Goal: Transaction & Acquisition: Purchase product/service

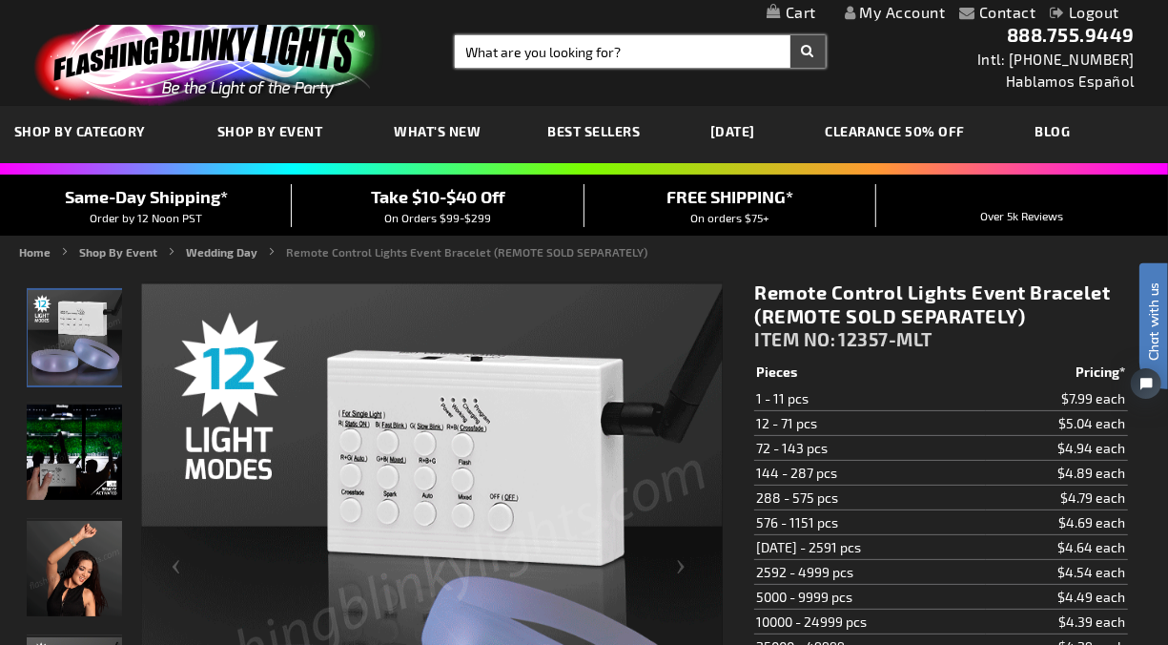
click at [526, 51] on input "Search" at bounding box center [640, 51] width 371 height 32
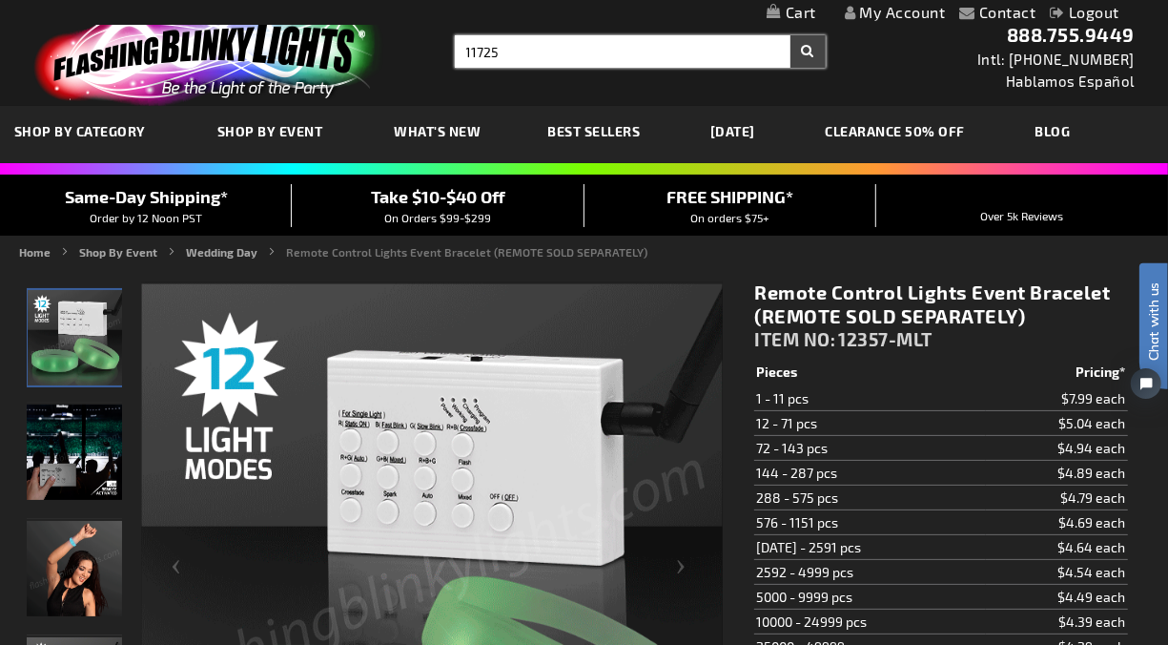
type input "11725"
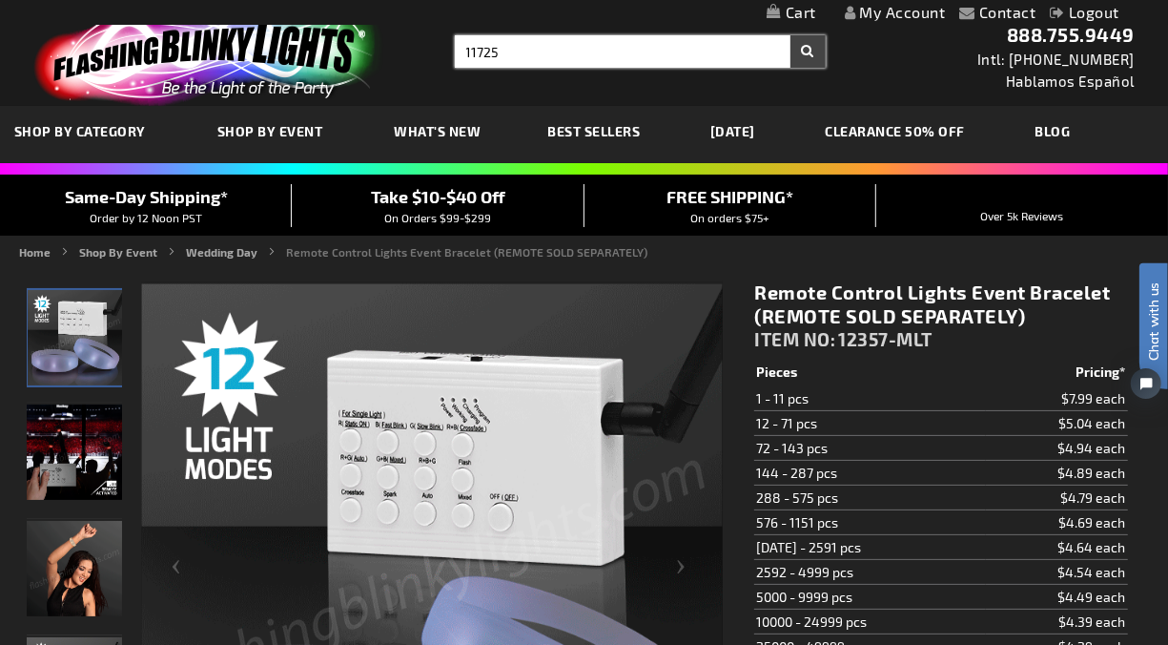
click at [791, 35] on button "Search" at bounding box center [808, 51] width 35 height 32
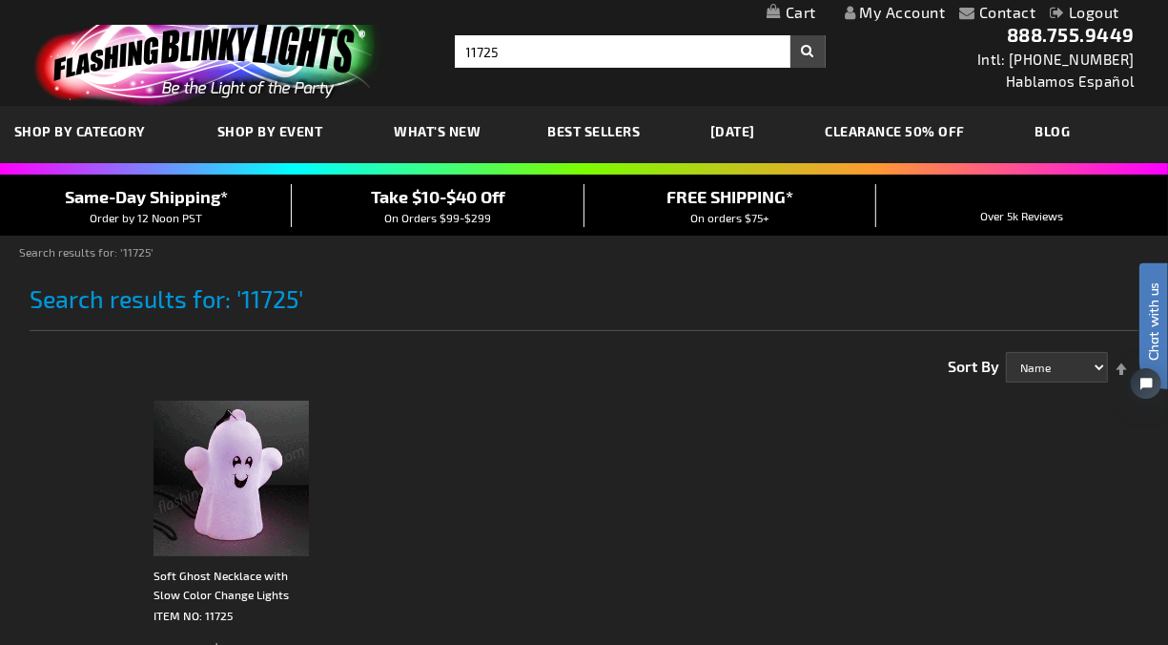
click at [20, 414] on div "Contact Compare Products My Account Logout Skip to Content My Cart My Cart Clos…" at bounding box center [584, 655] width 1168 height 1311
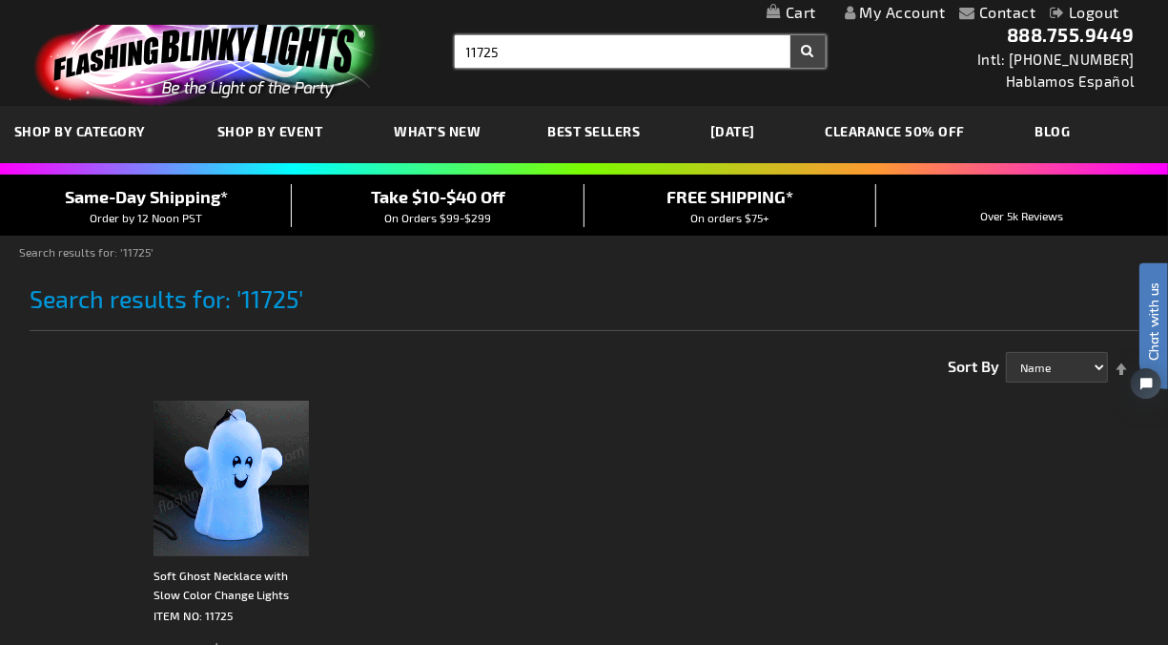
type input "11725"
drag, startPoint x: 556, startPoint y: 60, endPoint x: 349, endPoint y: 41, distance: 207.8
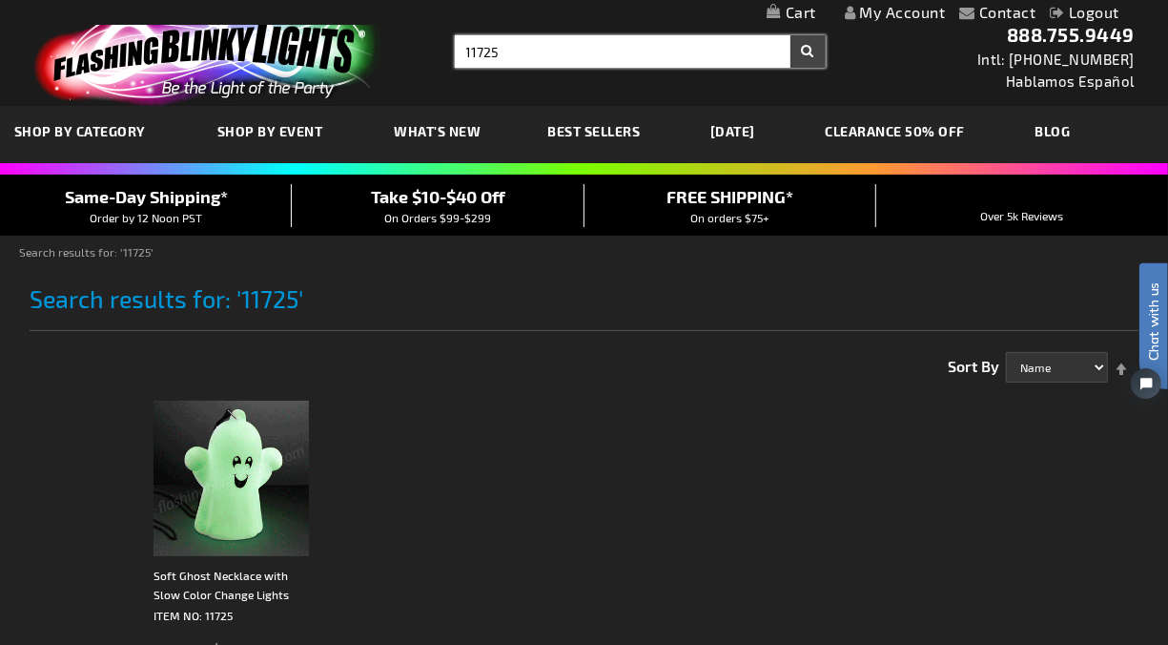
click at [349, 41] on div "Toggle Nav Search Search 11725 × Search 888.755.9449 Intl: 818-753-8303 Hablamo…" at bounding box center [584, 53] width 1168 height 106
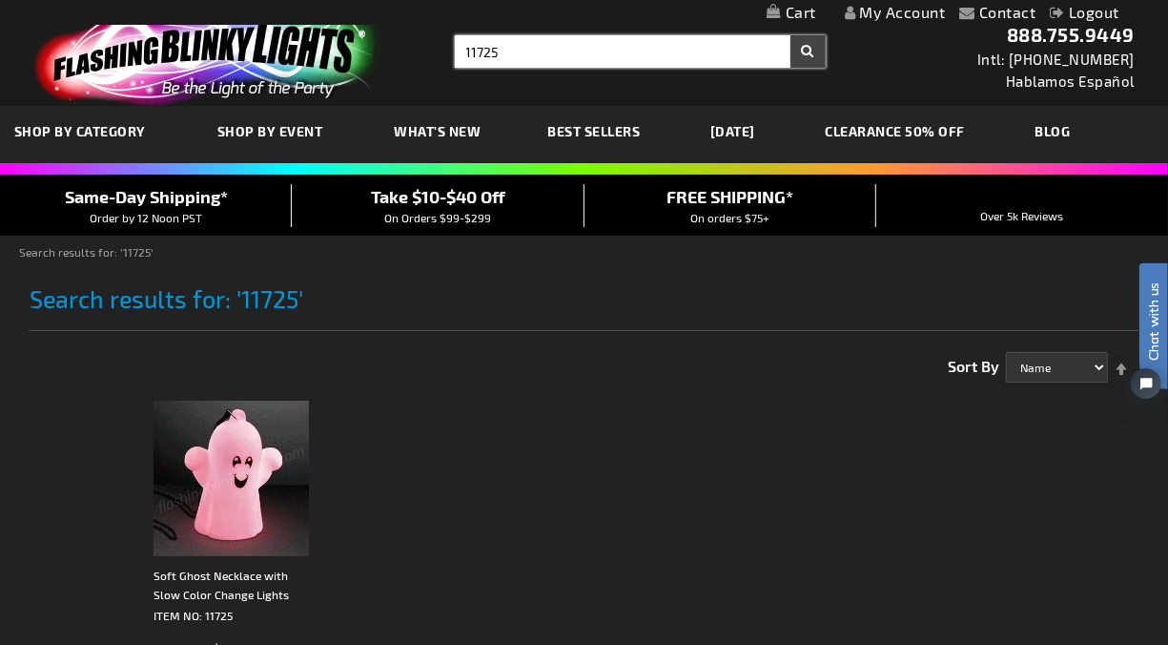
click at [745, 132] on link "[DATE]" at bounding box center [732, 131] width 73 height 64
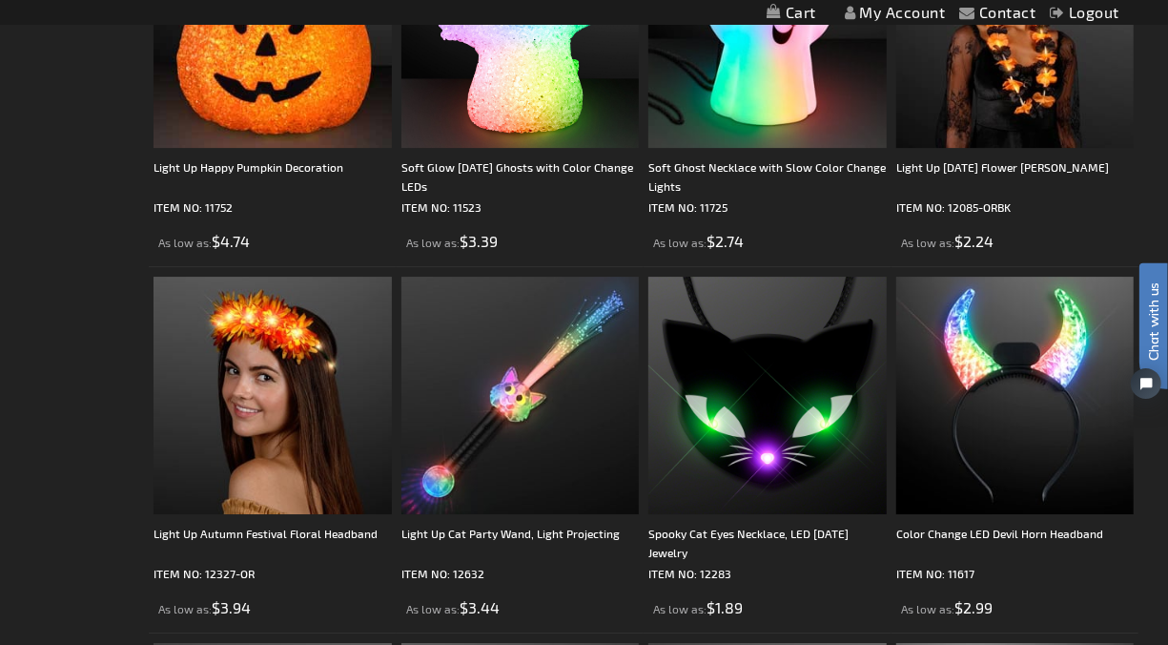
scroll to position [3496, 0]
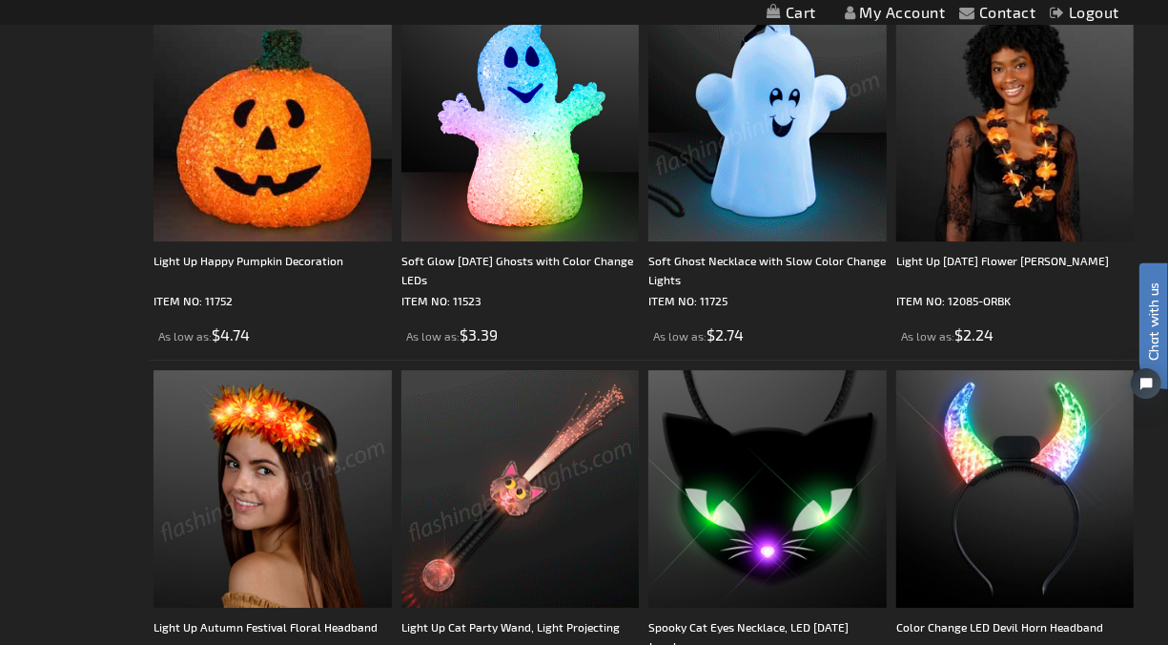
click at [787, 154] on img at bounding box center [768, 122] width 238 height 238
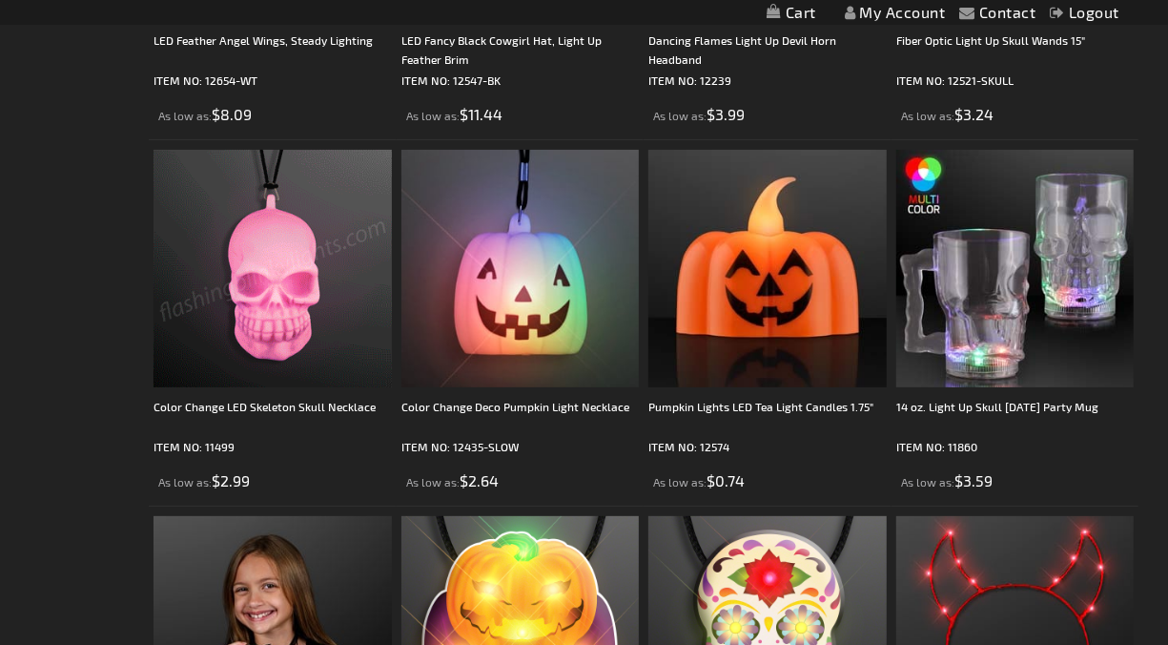
scroll to position [4451, 0]
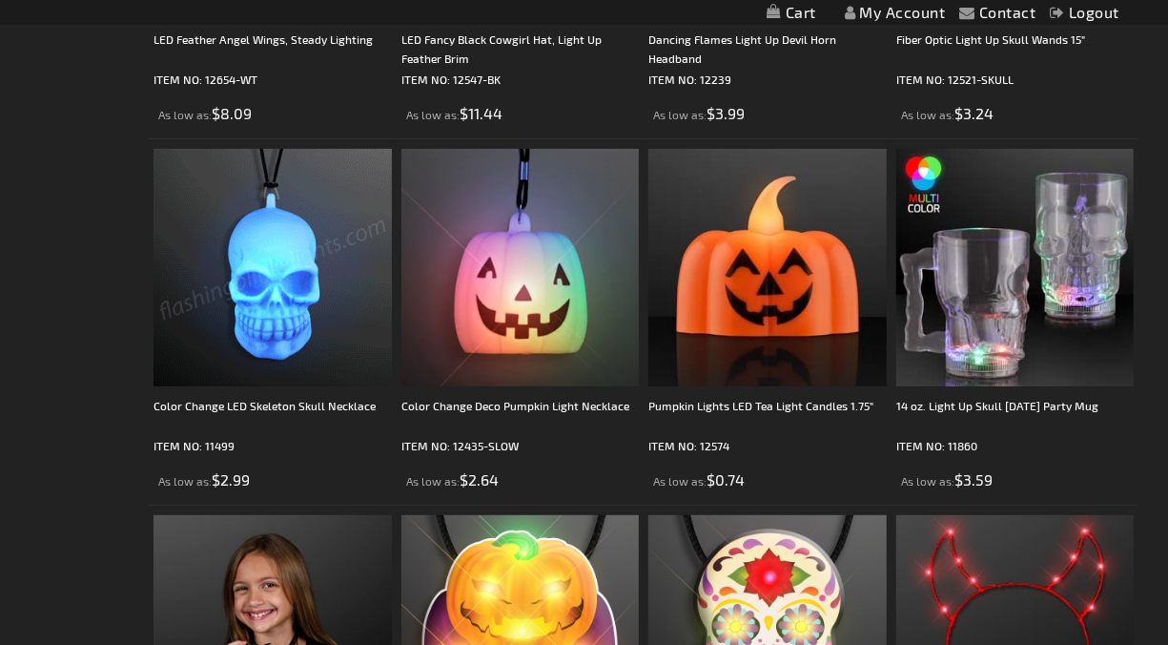
click at [276, 329] on img at bounding box center [273, 268] width 238 height 238
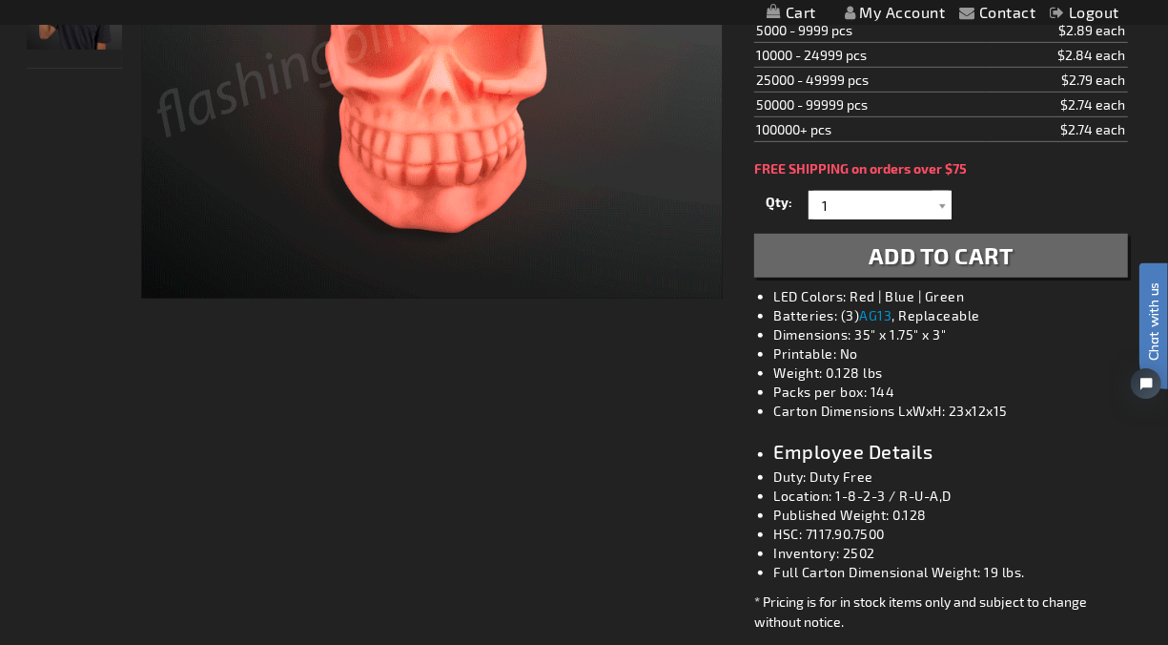
scroll to position [532, 0]
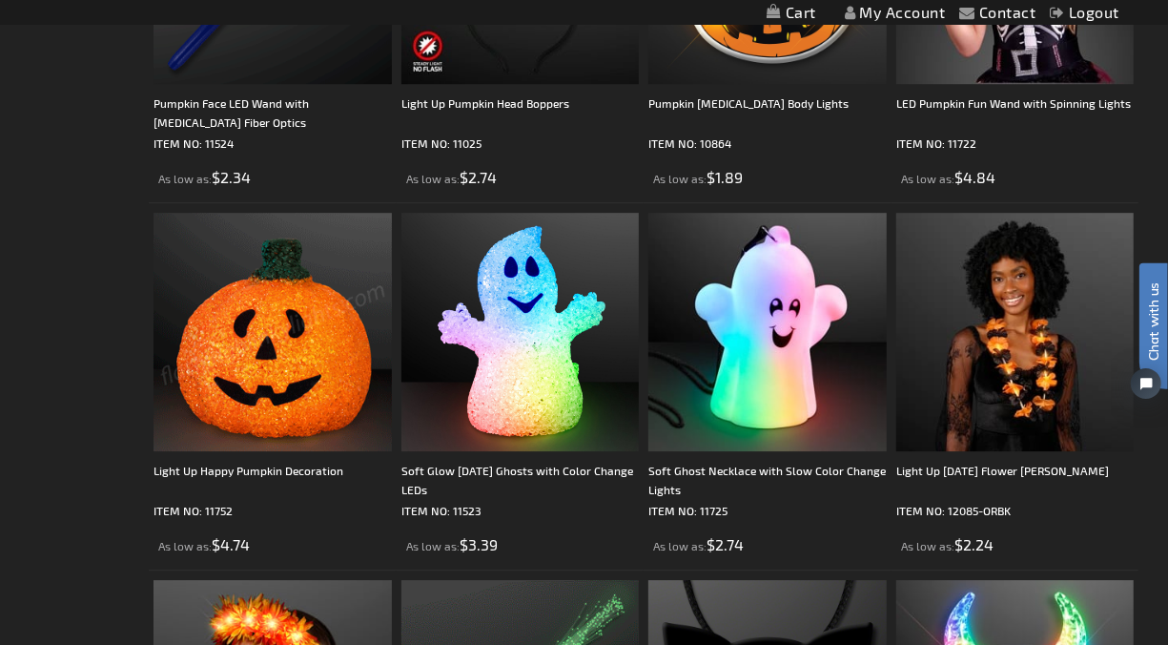
click at [50, 178] on div "Checkout as a new customer Creating an account has many benefits: See order and…" at bounding box center [585, 121] width 1110 height 5816
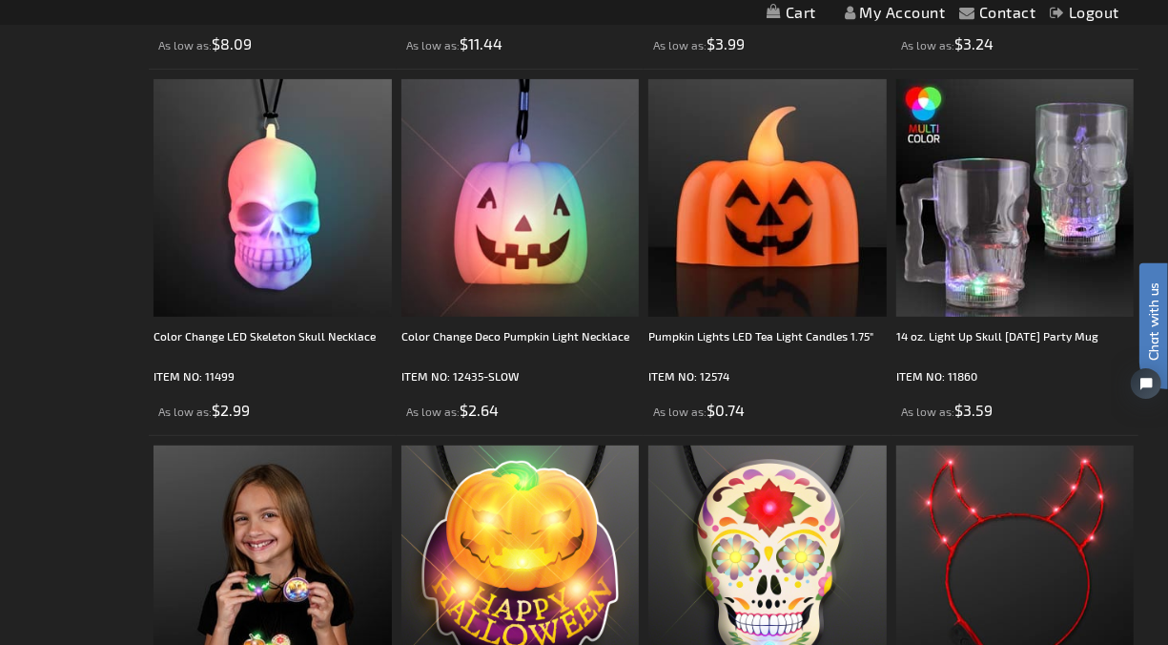
scroll to position [4559, 0]
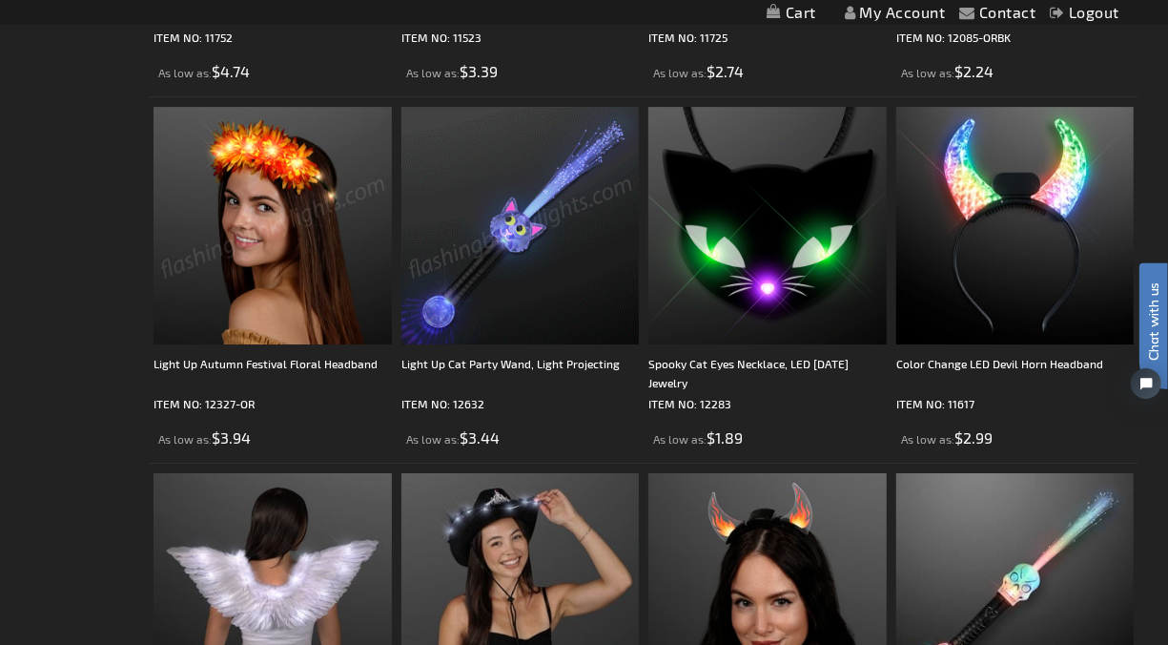
scroll to position [3499, 0]
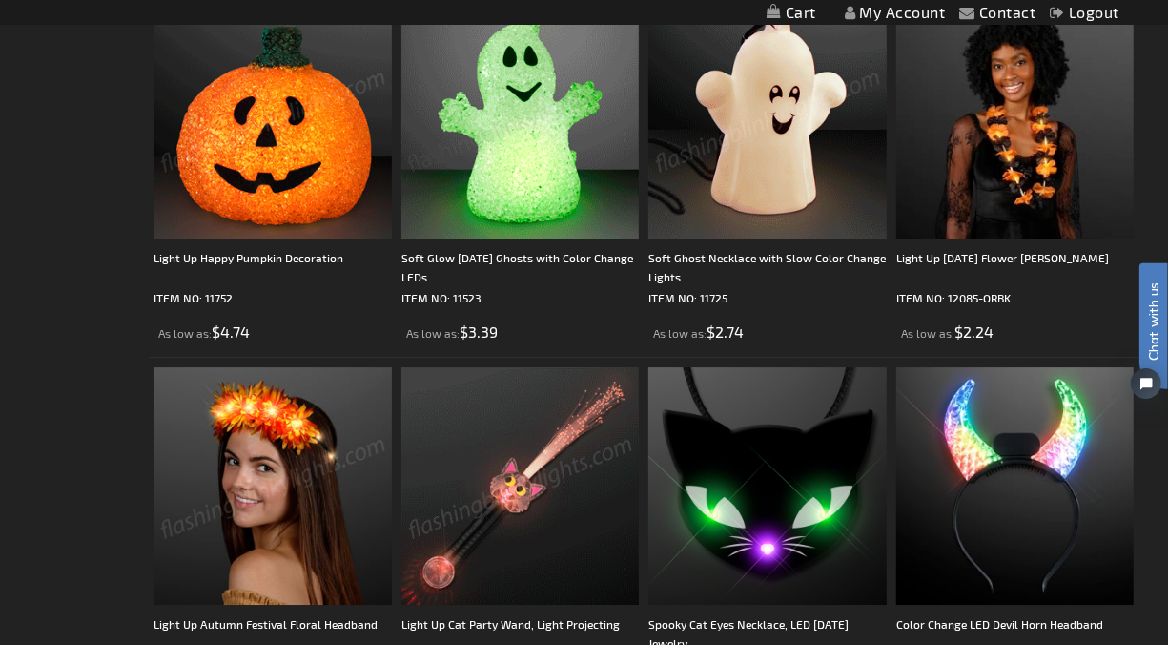
click at [815, 124] on img at bounding box center [768, 119] width 238 height 238
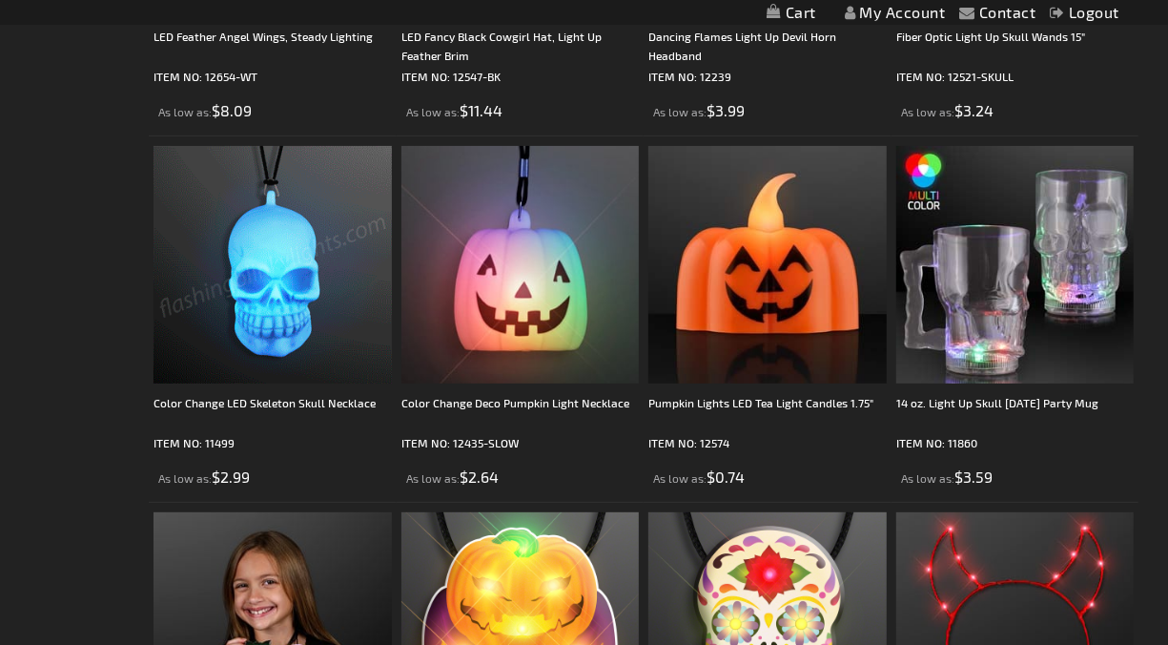
click at [267, 277] on img at bounding box center [273, 265] width 238 height 238
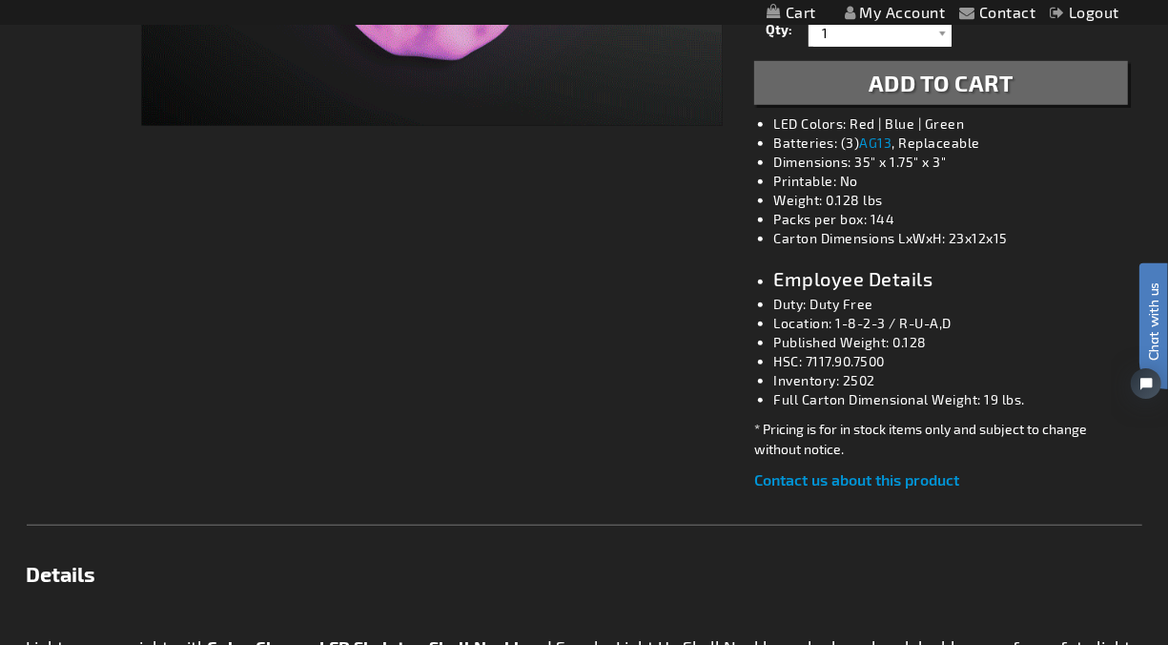
click at [94, 217] on div "Checkout as a new customer Creating an account has many benefits: See order and…" at bounding box center [585, 459] width 1116 height 1864
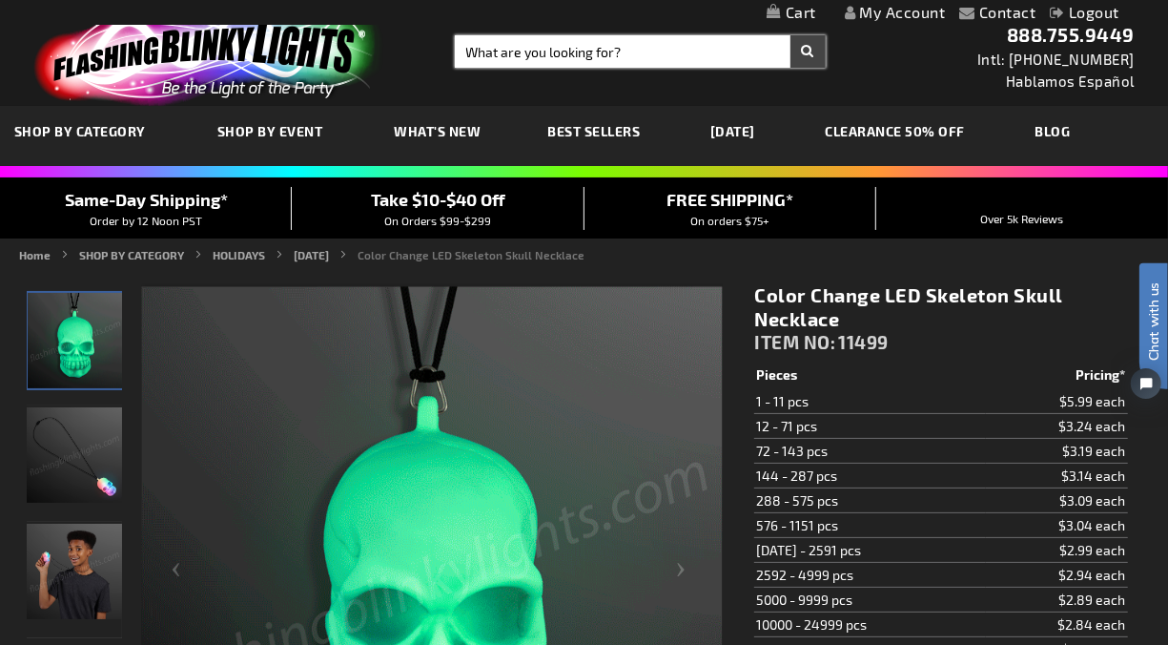
click at [526, 53] on input "Search" at bounding box center [640, 51] width 371 height 32
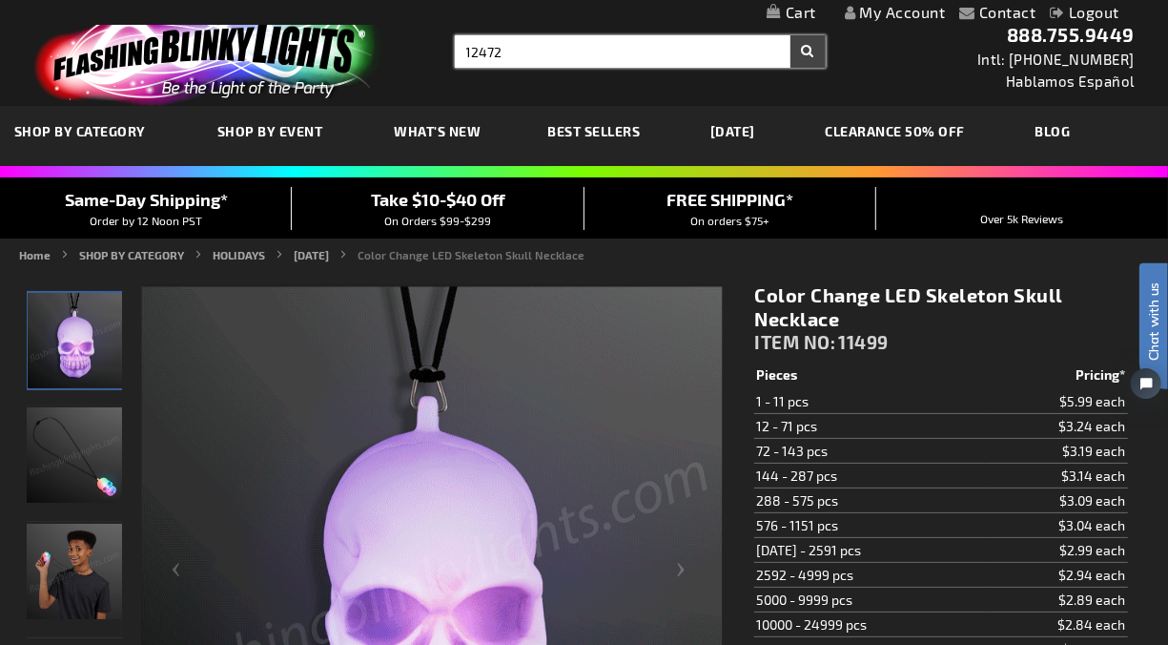
type input "12472"
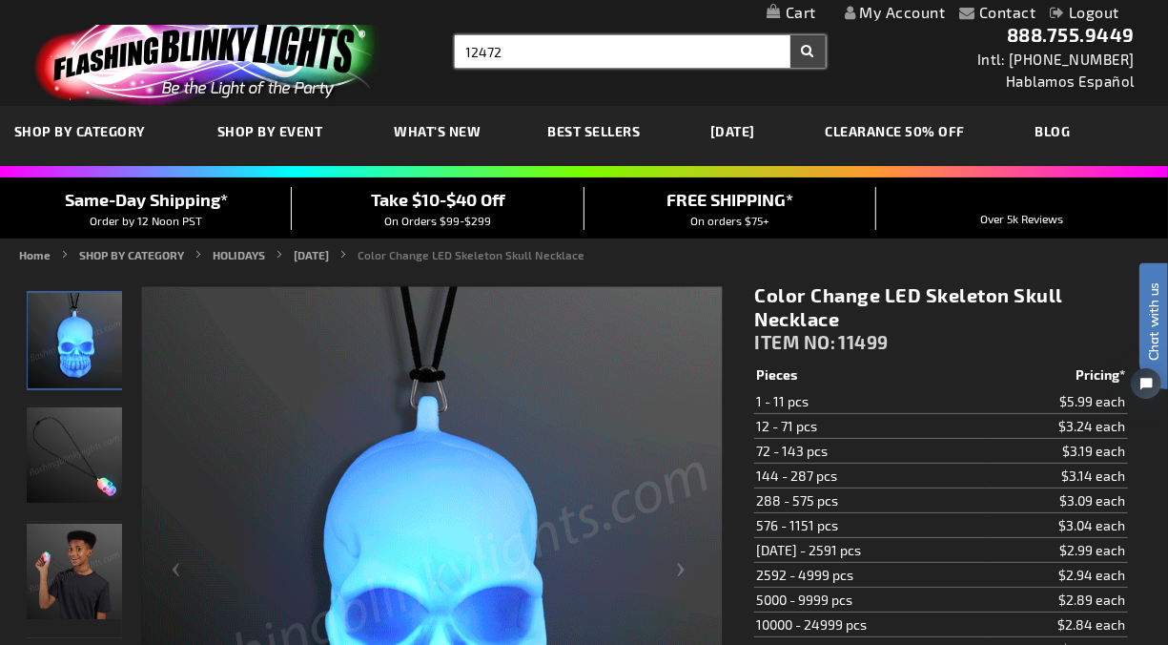
click at [791, 35] on button "Search" at bounding box center [808, 51] width 35 height 32
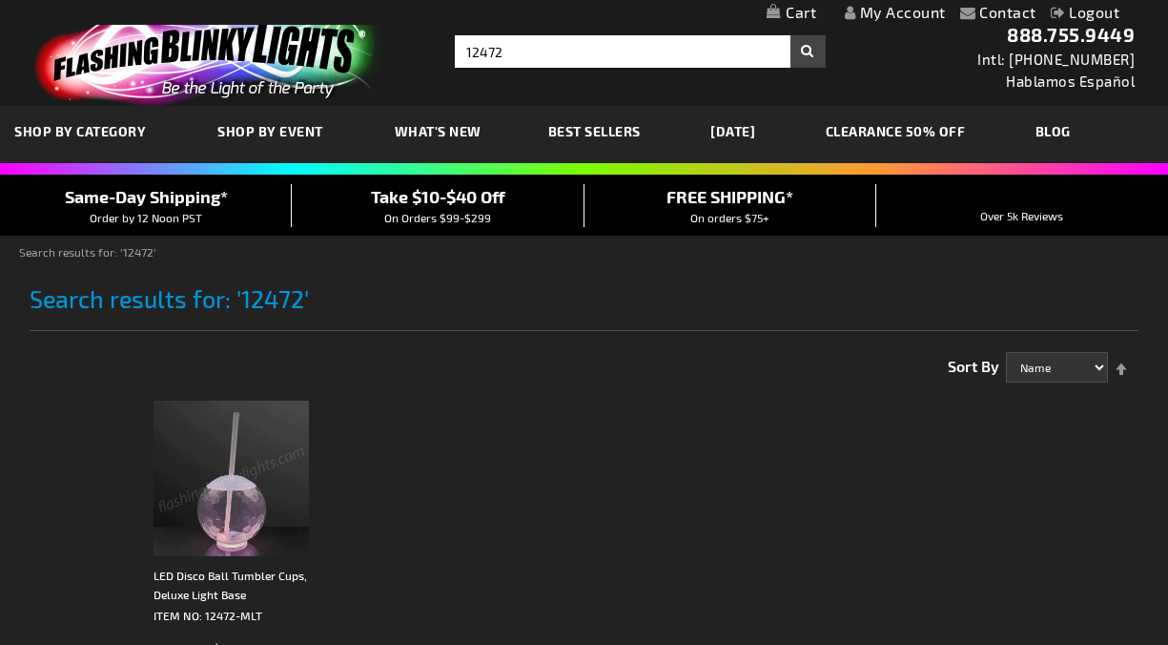
click at [242, 526] on img at bounding box center [231, 478] width 155 height 155
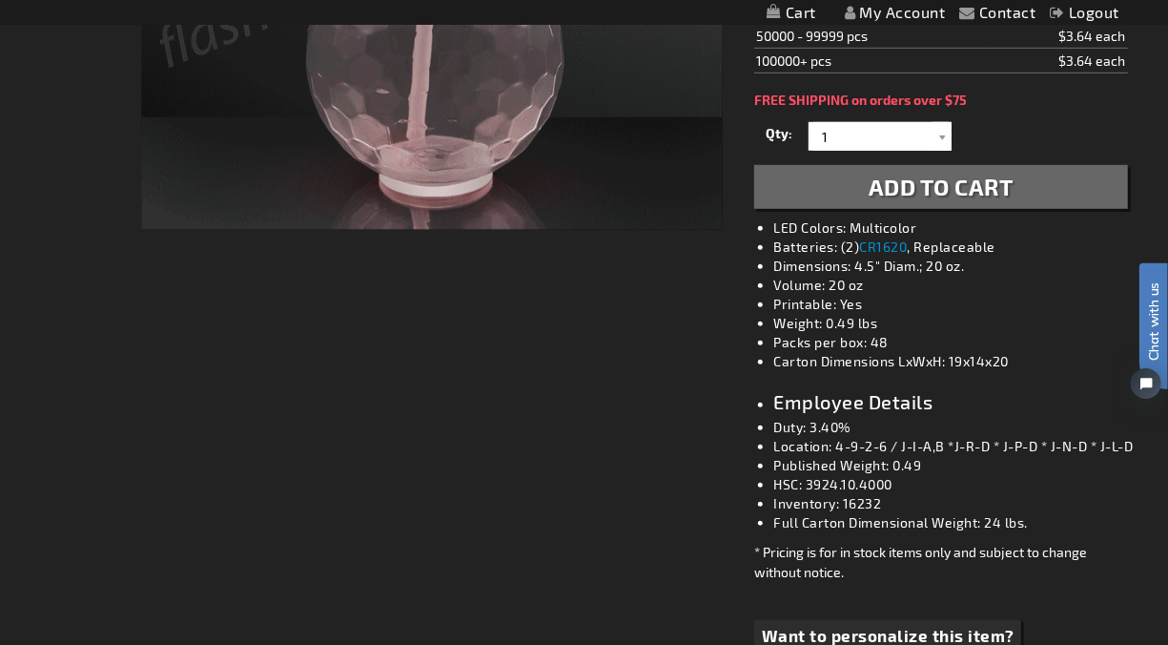
click at [24, 38] on main "Checkout as a new customer Creating an account has many benefits: See order and…" at bounding box center [584, 567] width 1144 height 1872
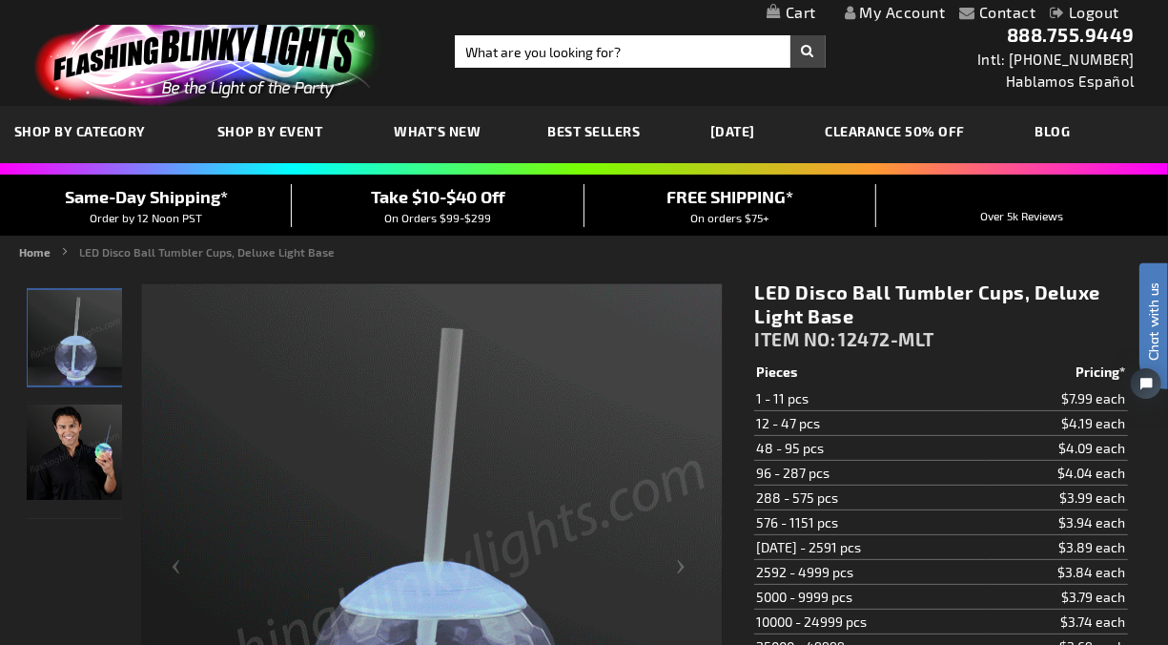
click at [849, 335] on span "12472-MLT" at bounding box center [886, 339] width 96 height 22
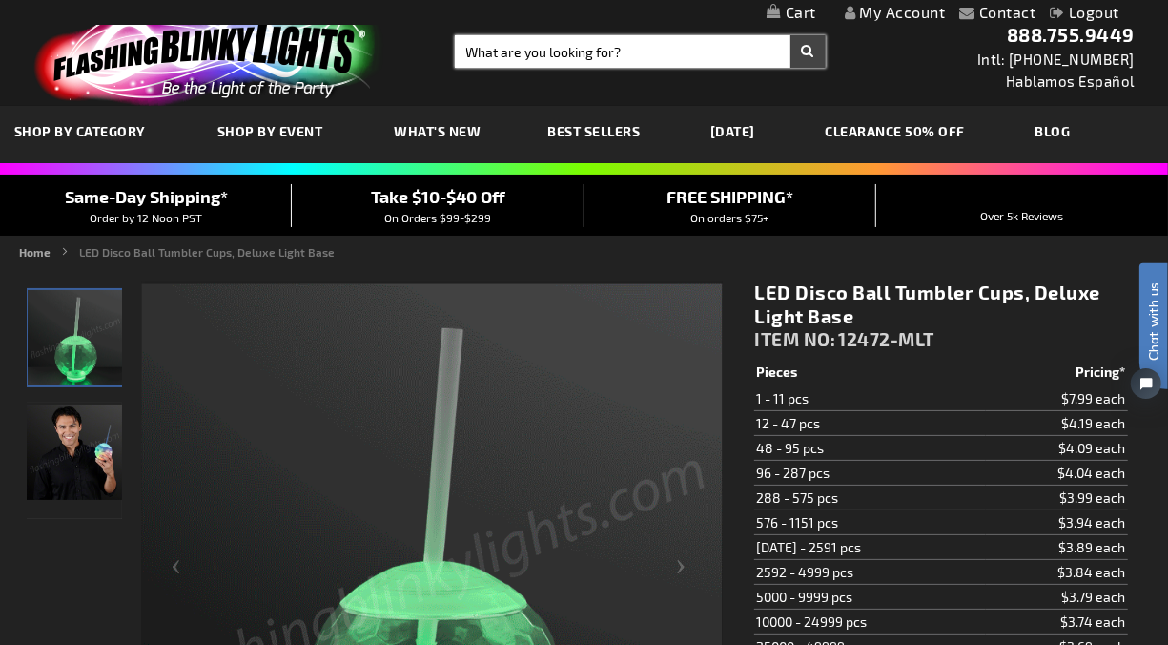
click at [523, 61] on input "Search" at bounding box center [640, 51] width 371 height 32
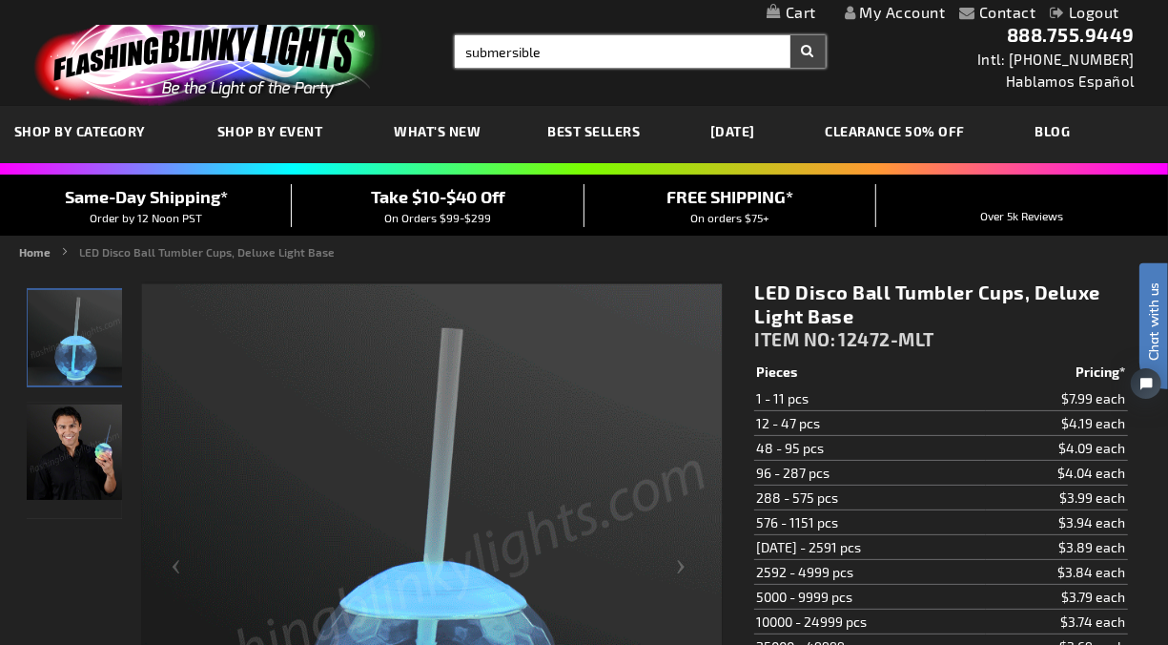
type input "submersible"
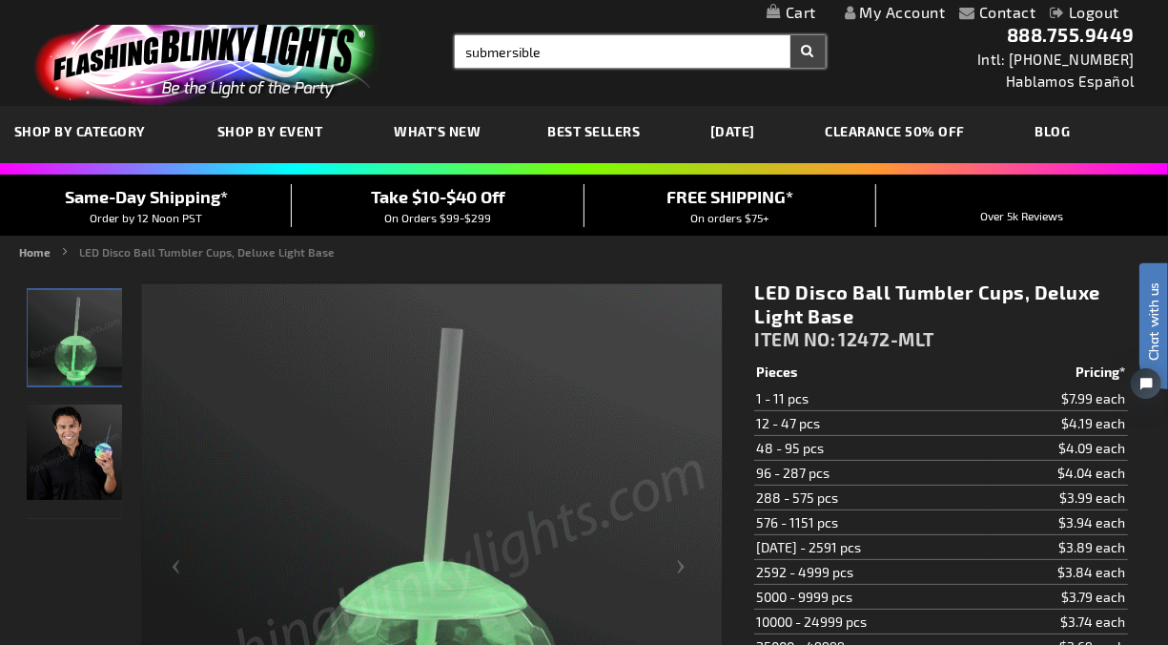
click at [791, 35] on button "Search" at bounding box center [808, 51] width 35 height 32
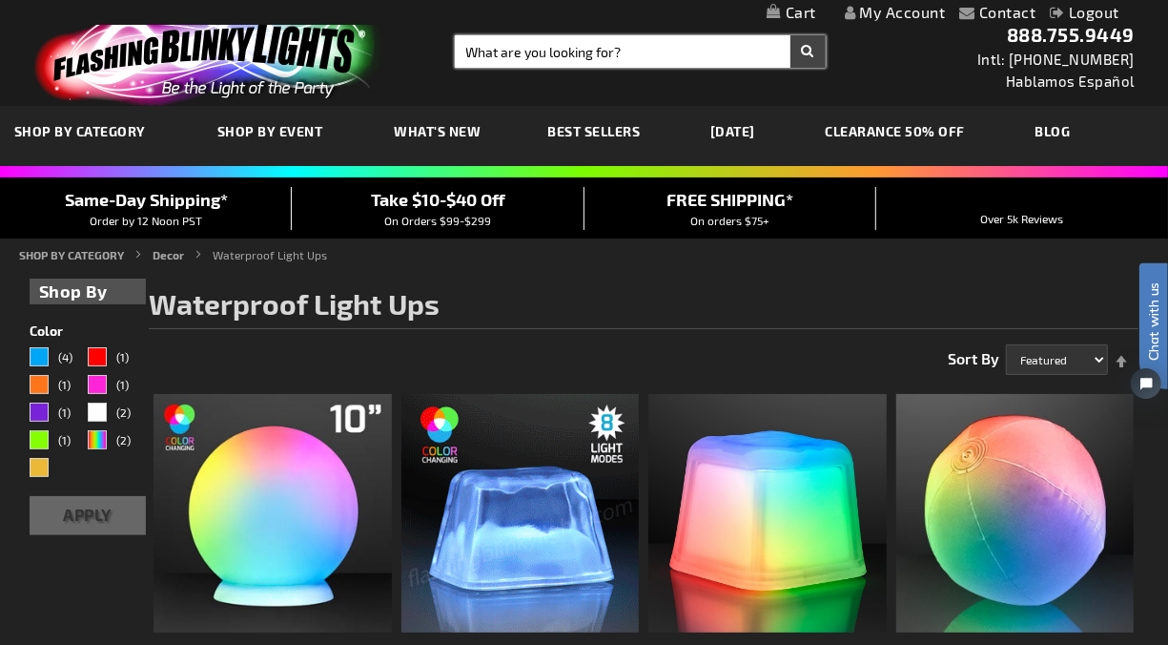
click at [553, 52] on input "Search" at bounding box center [640, 51] width 371 height 32
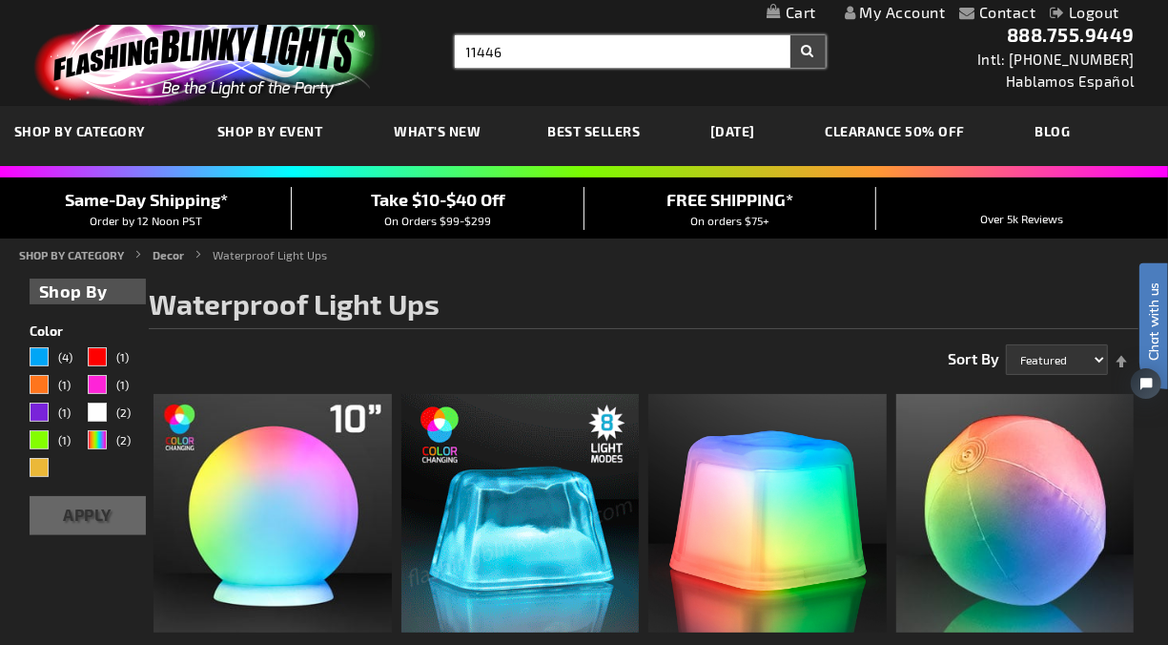
type input "11446"
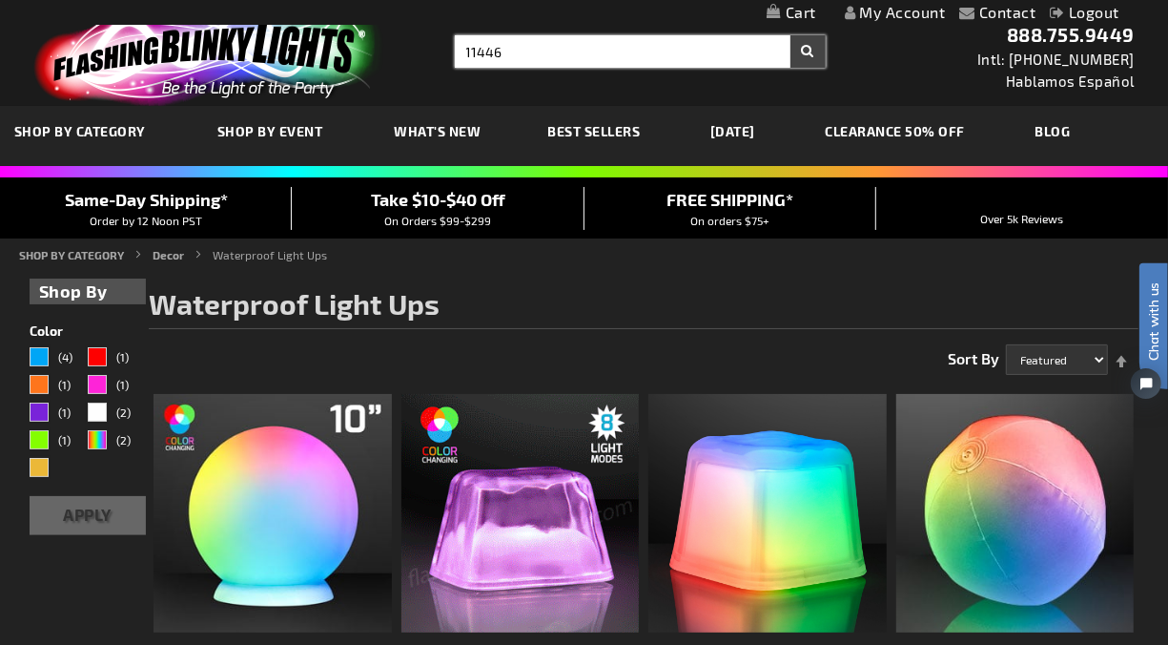
click at [791, 35] on button "Search" at bounding box center [808, 51] width 35 height 32
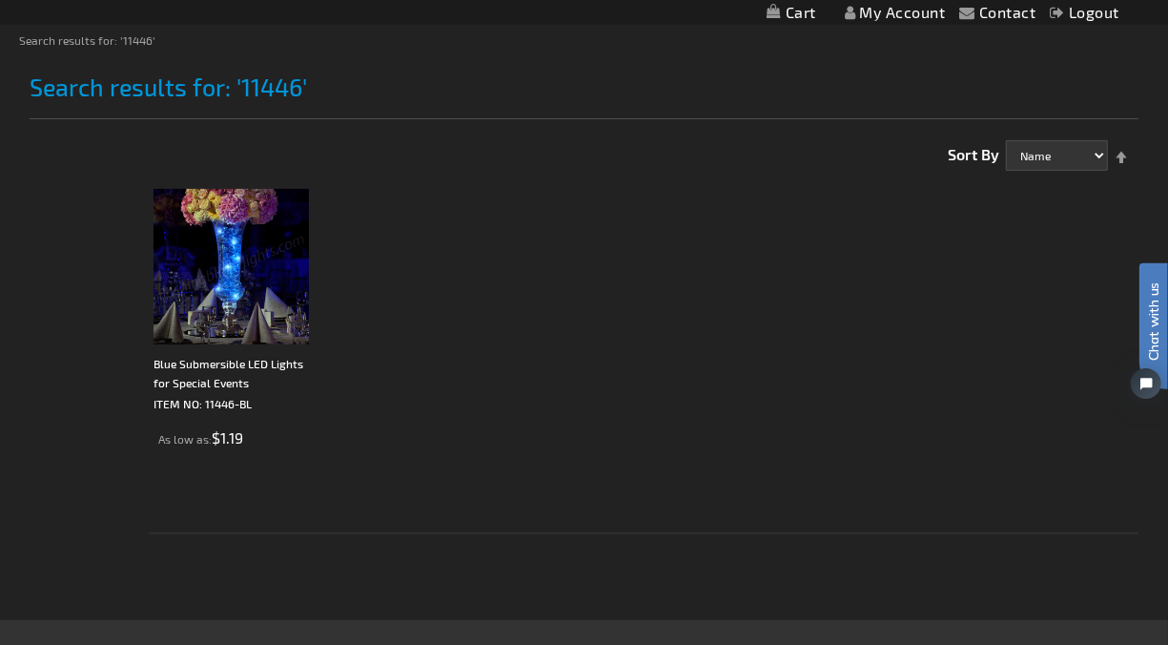
click at [250, 294] on img at bounding box center [231, 266] width 155 height 155
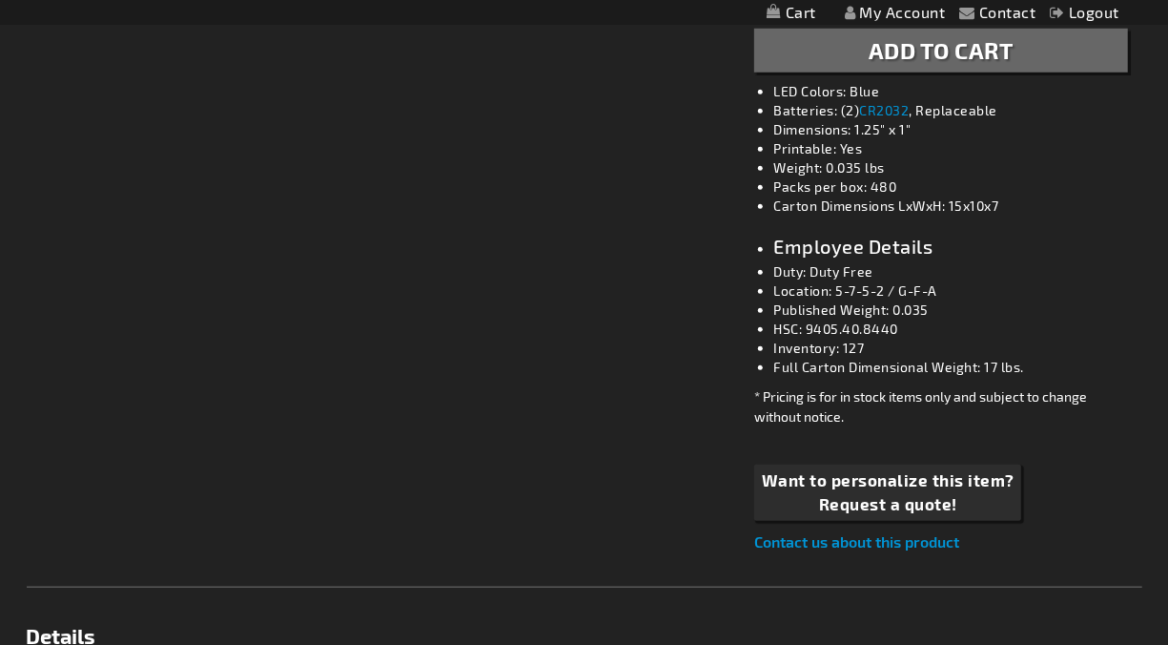
click at [810, 386] on div "* Pricing is for in stock items only and subject to change without notice." at bounding box center [940, 406] width 373 height 40
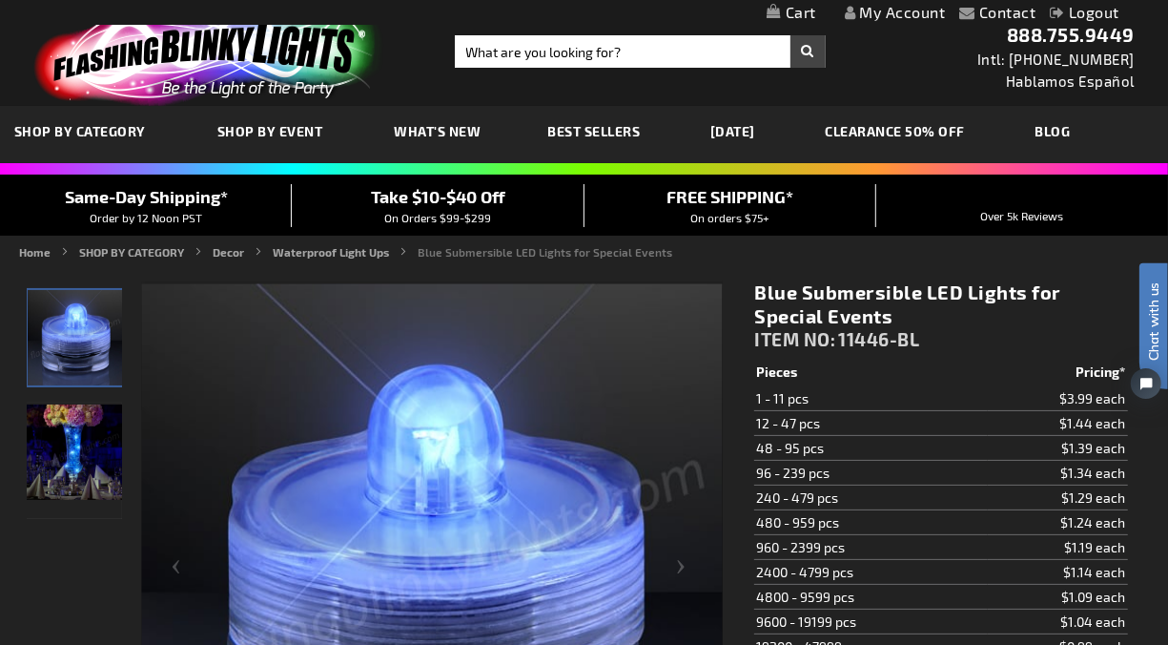
click at [781, 320] on h1 "Blue Submersible LED Lights for Special Events" at bounding box center [940, 304] width 373 height 48
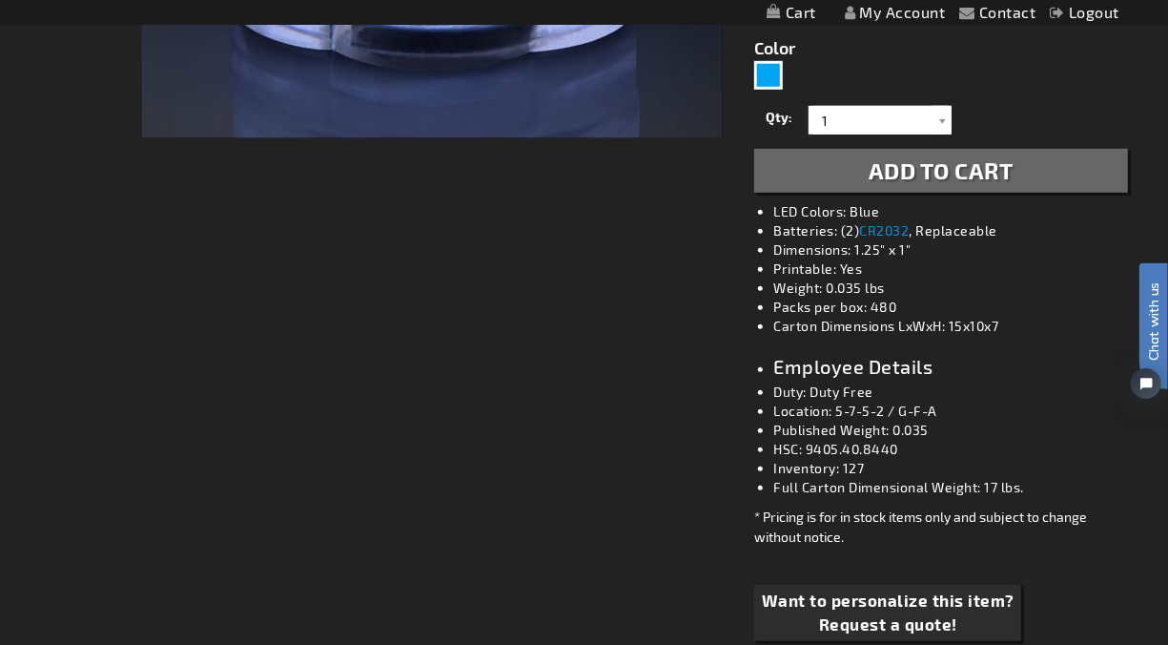
scroll to position [742, 0]
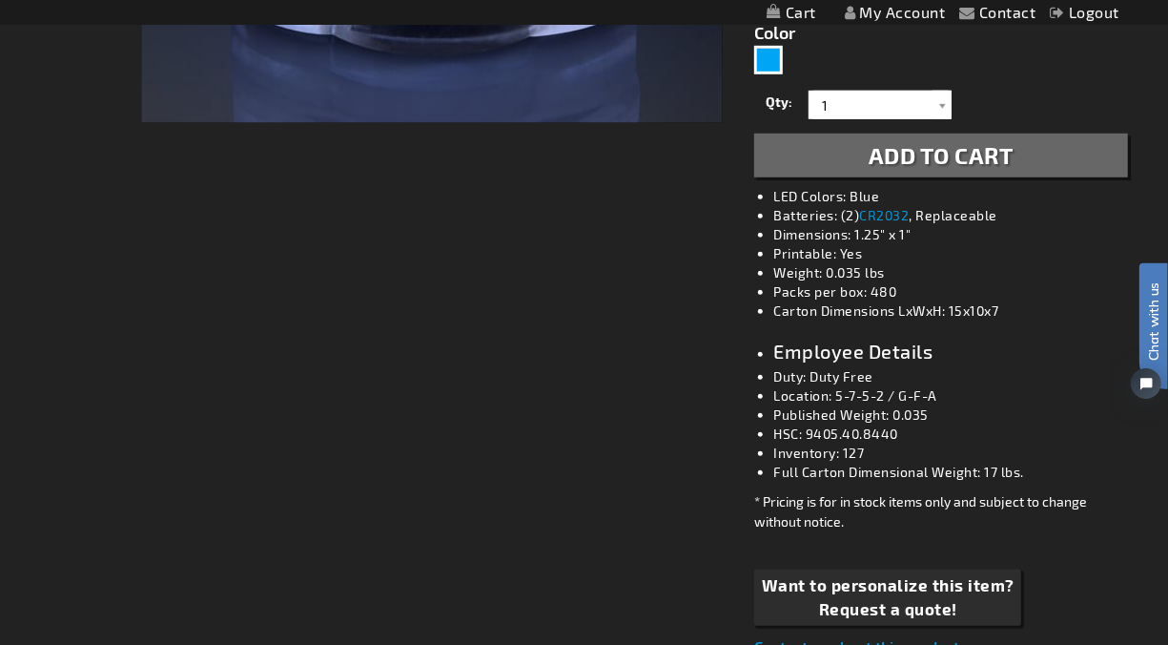
click at [862, 453] on li "Inventory: 127" at bounding box center [959, 452] width 373 height 19
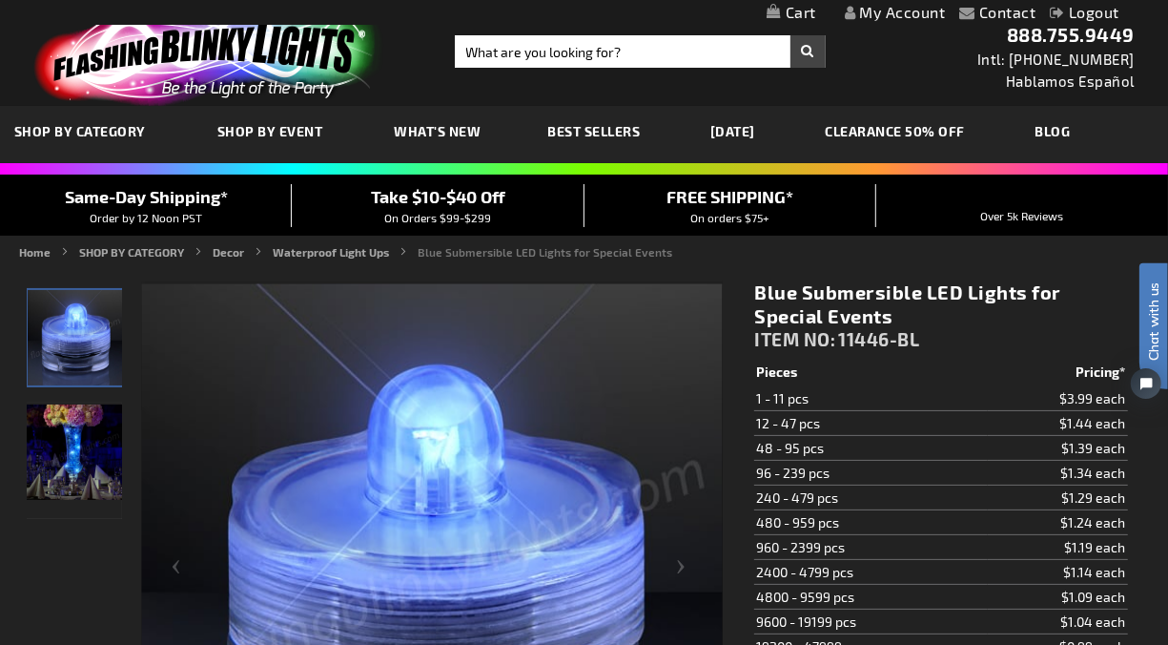
scroll to position [0, 0]
click at [479, 48] on input "Search" at bounding box center [640, 51] width 371 height 32
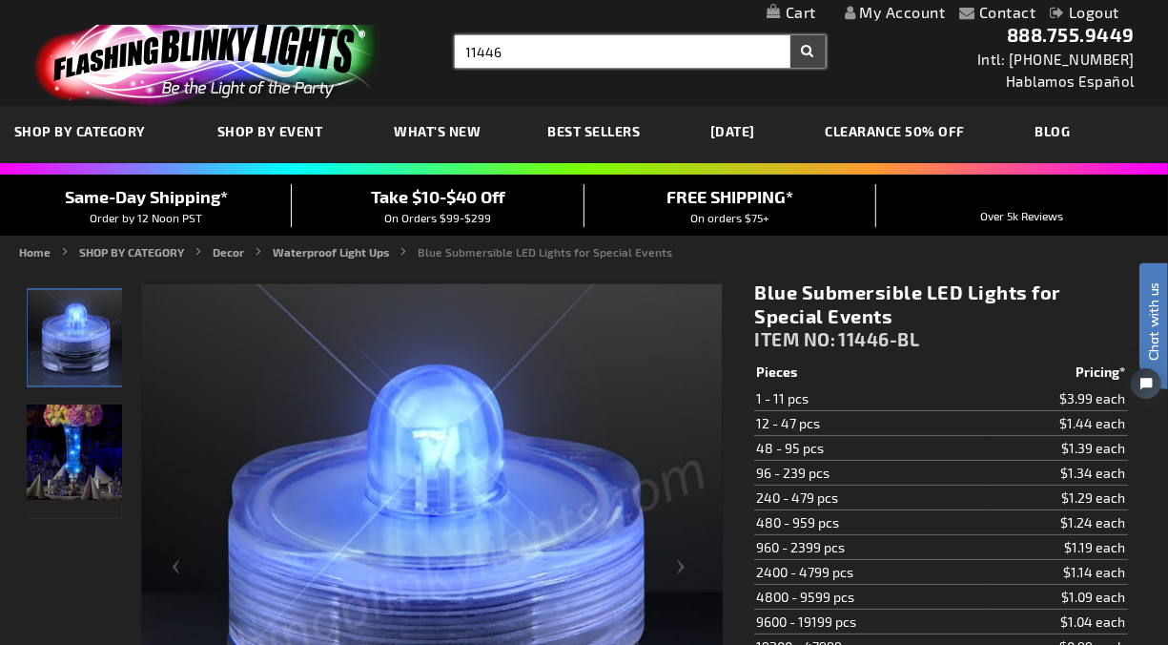
type input "11446"
click at [791, 35] on button "Search" at bounding box center [808, 51] width 35 height 32
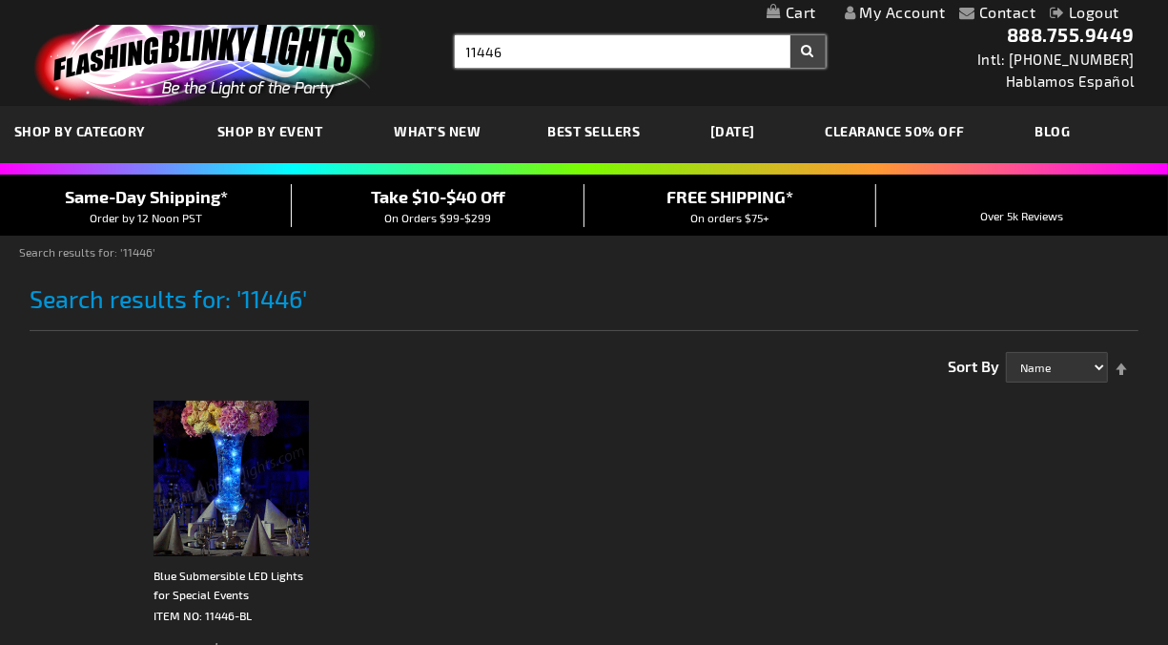
drag, startPoint x: 525, startPoint y: 47, endPoint x: 377, endPoint y: 2, distance: 154.5
click at [377, 2] on header "Contact Compare Products My Account Logout Skip to Content My Cart My Cart Clos…" at bounding box center [584, 53] width 1168 height 106
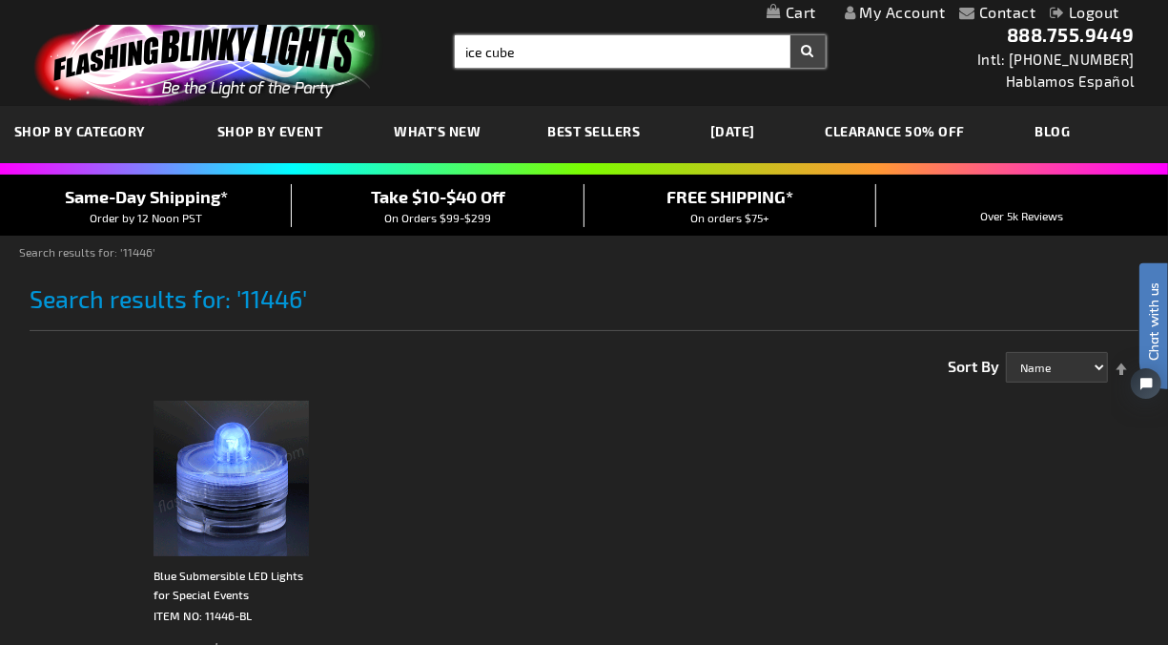
type input "ice cube"
click at [791, 35] on button "Search" at bounding box center [808, 51] width 35 height 32
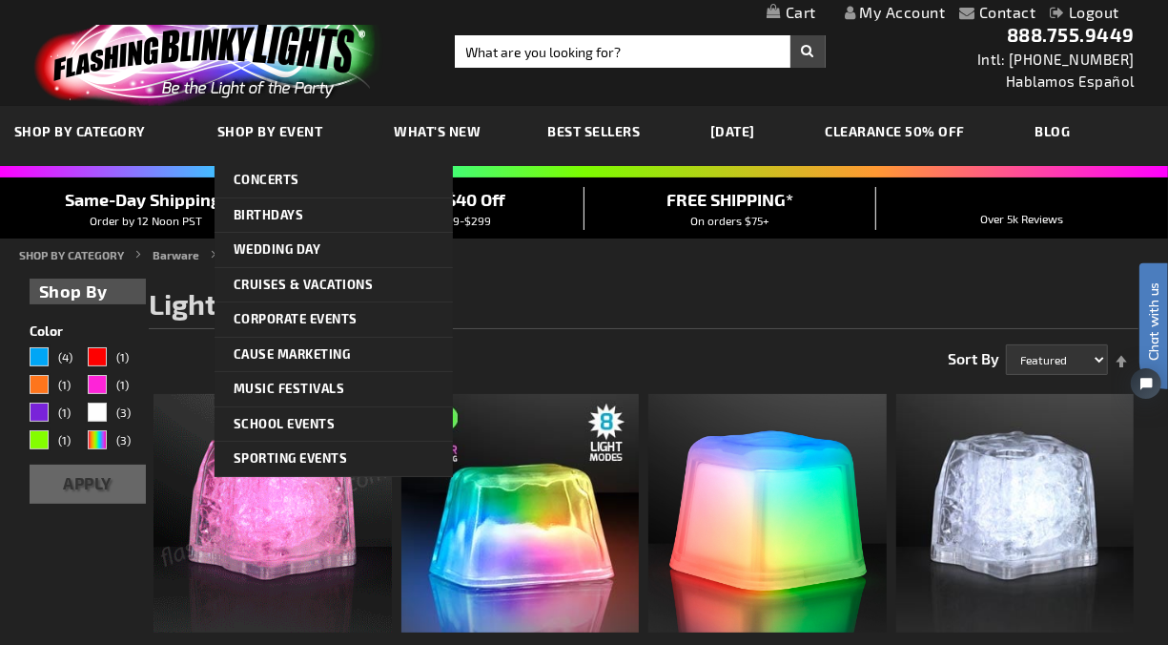
click at [203, 101] on link "Shop By Event" at bounding box center [272, 131] width 139 height 64
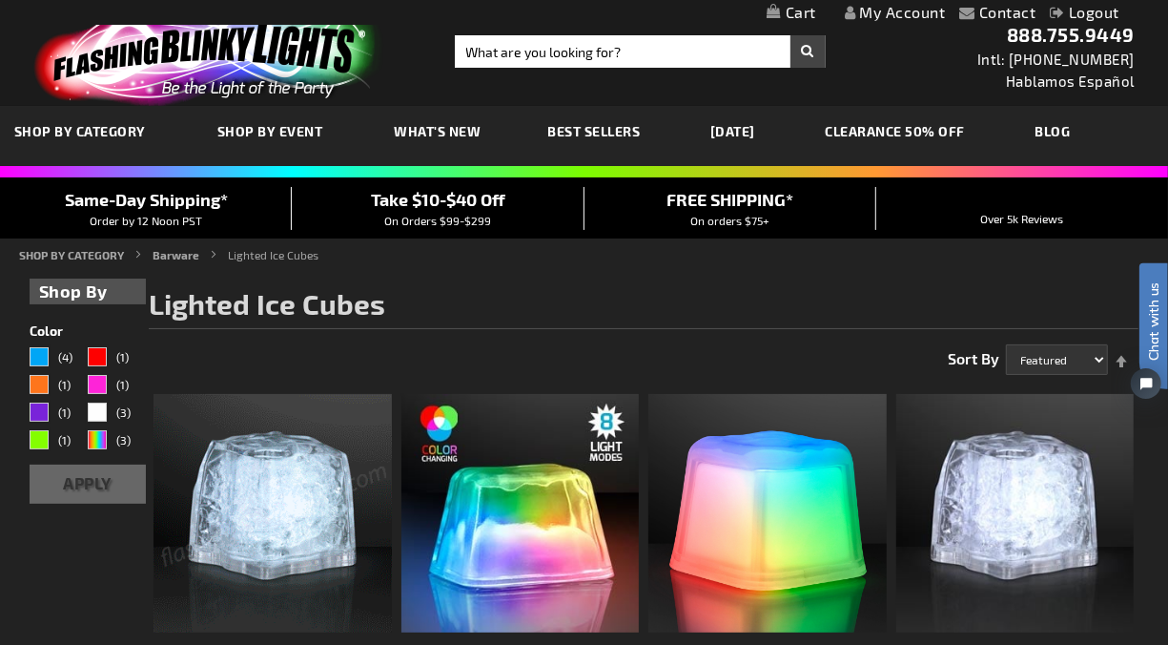
click at [215, 65] on img at bounding box center [205, 54] width 372 height 103
